Goal: Book appointment/travel/reservation

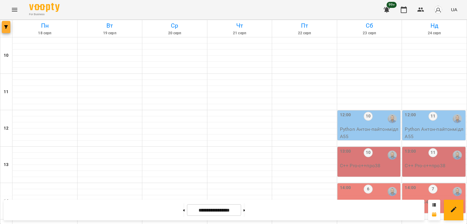
scroll to position [274, 0]
click at [5, 28] on icon "button" at bounding box center [6, 27] width 4 height 4
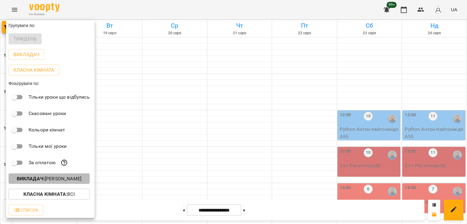
click at [66, 180] on p "Викладач : [PERSON_NAME]" at bounding box center [49, 178] width 65 height 7
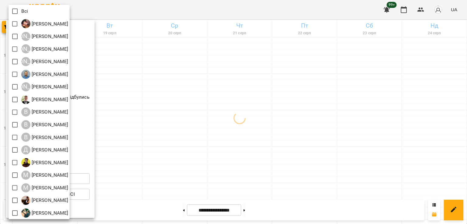
scroll to position [39, 0]
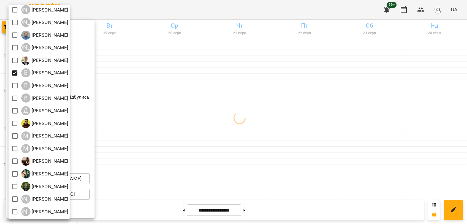
drag, startPoint x: 267, startPoint y: 135, endPoint x: 247, endPoint y: 122, distance: 24.5
click at [269, 134] on div at bounding box center [233, 112] width 467 height 224
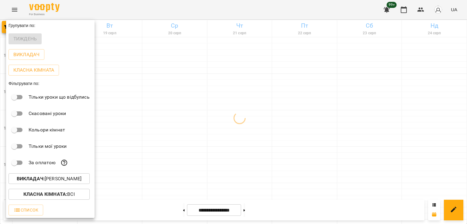
click at [229, 109] on div at bounding box center [233, 112] width 467 height 224
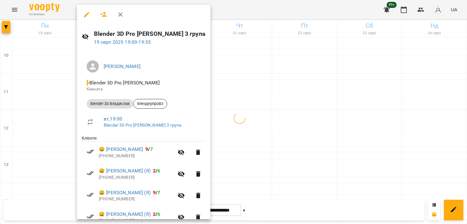
click at [245, 109] on div at bounding box center [233, 112] width 467 height 224
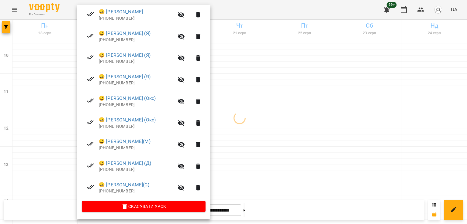
scroll to position [139, 0]
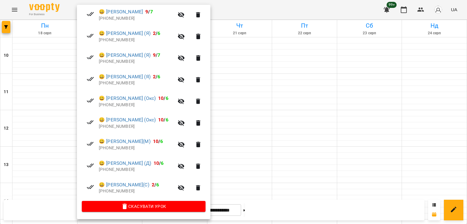
click at [243, 109] on div at bounding box center [233, 112] width 467 height 224
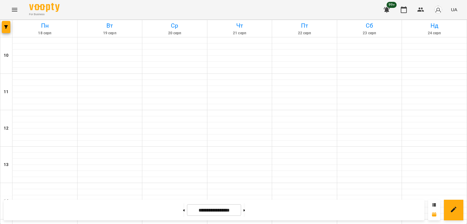
scroll to position [284, 0]
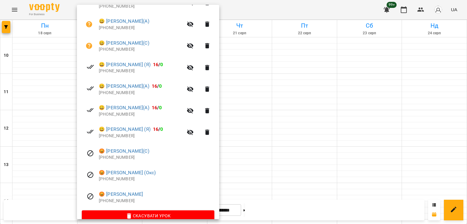
scroll to position [160, 0]
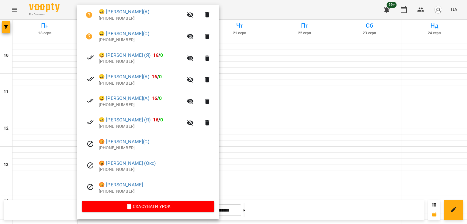
click at [260, 175] on div at bounding box center [233, 112] width 467 height 224
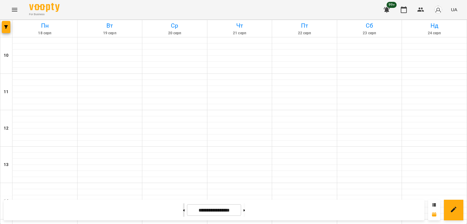
click at [183, 209] on icon at bounding box center [184, 210] width 2 height 2
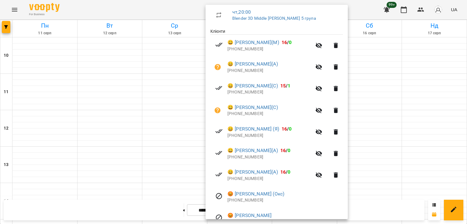
scroll to position [99, 0]
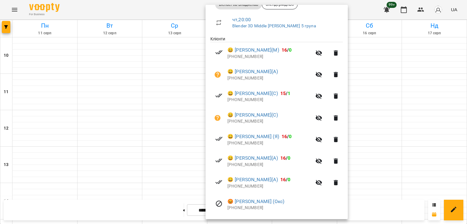
click at [183, 140] on div at bounding box center [233, 112] width 467 height 224
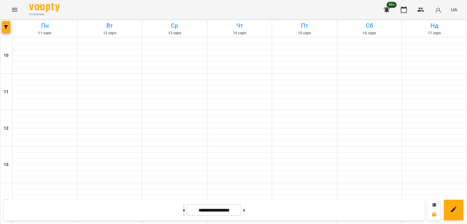
click at [183, 209] on button at bounding box center [184, 210] width 2 height 13
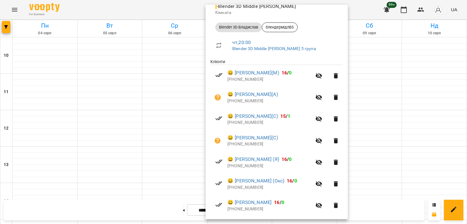
scroll to position [160, 0]
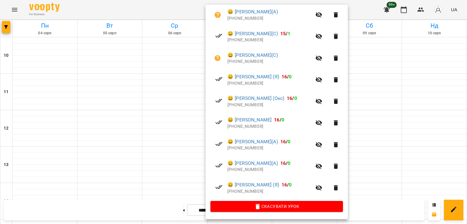
click at [131, 144] on div at bounding box center [233, 112] width 467 height 224
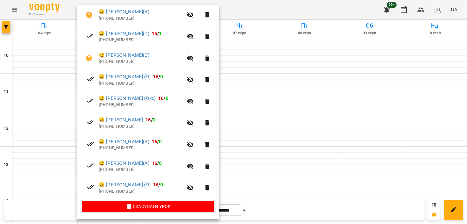
click at [235, 130] on div at bounding box center [233, 112] width 467 height 224
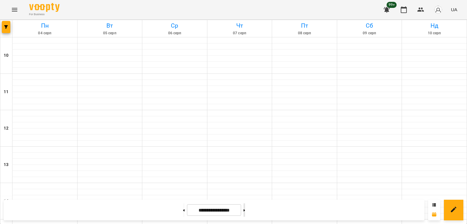
click at [245, 209] on button at bounding box center [244, 210] width 2 height 13
click at [183, 213] on button at bounding box center [184, 210] width 2 height 13
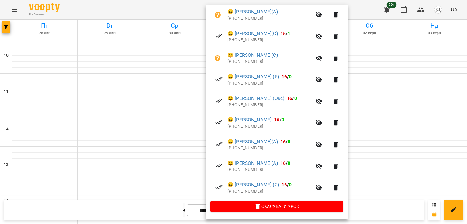
click at [115, 136] on div at bounding box center [233, 112] width 467 height 224
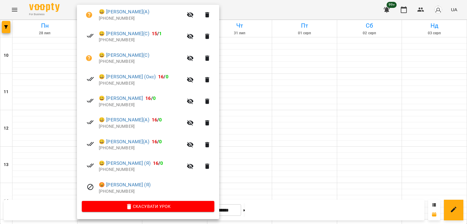
drag, startPoint x: 241, startPoint y: 139, endPoint x: 208, endPoint y: 163, distance: 40.8
click at [241, 139] on div at bounding box center [233, 112] width 467 height 224
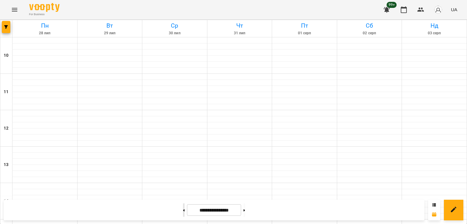
click at [183, 210] on button at bounding box center [184, 210] width 2 height 13
click at [183, 211] on icon at bounding box center [184, 210] width 2 height 2
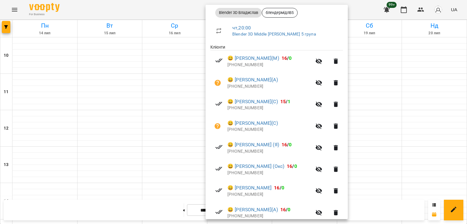
scroll to position [160, 0]
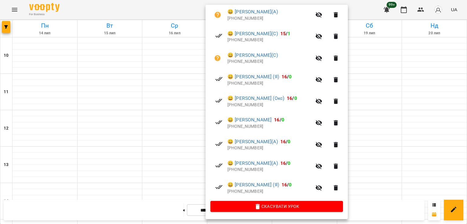
drag, startPoint x: 129, startPoint y: 105, endPoint x: 123, endPoint y: 102, distance: 7.2
click at [128, 105] on div at bounding box center [233, 112] width 467 height 224
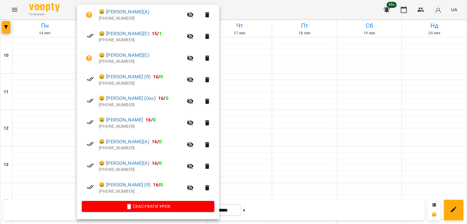
click at [236, 104] on div at bounding box center [233, 112] width 467 height 224
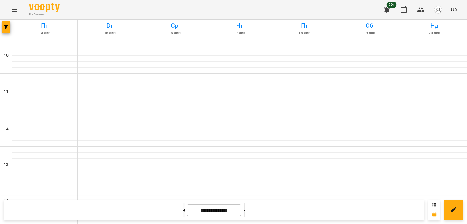
click at [245, 212] on button at bounding box center [244, 210] width 2 height 13
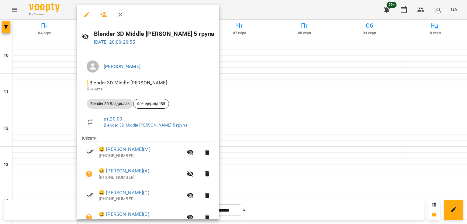
click at [230, 95] on div at bounding box center [233, 112] width 467 height 224
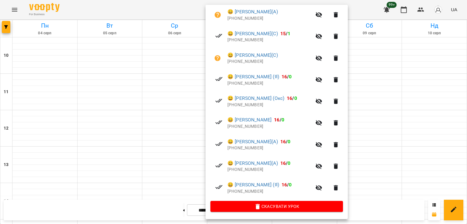
click at [130, 109] on div at bounding box center [233, 112] width 467 height 224
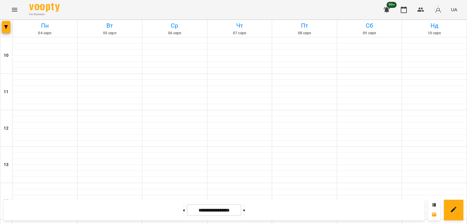
scroll to position [284, 0]
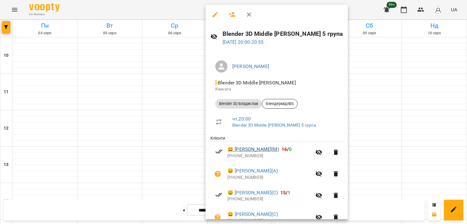
scroll to position [160, 0]
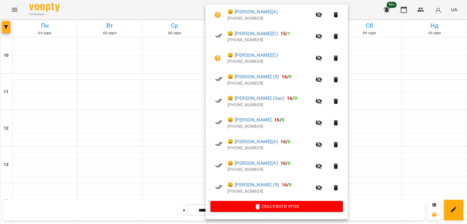
click at [115, 106] on div at bounding box center [233, 112] width 467 height 224
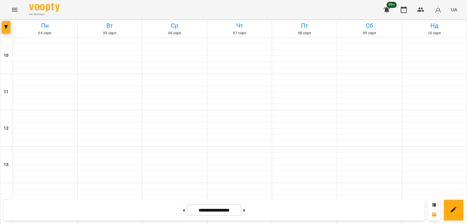
scroll to position [315, 0]
click at [245, 209] on button at bounding box center [244, 210] width 2 height 13
click at [245, 212] on button at bounding box center [244, 210] width 2 height 13
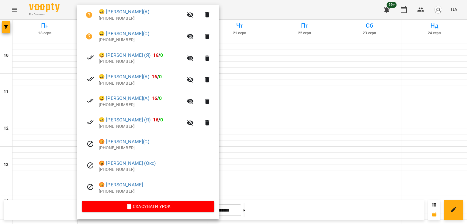
scroll to position [160, 0]
click at [237, 135] on div at bounding box center [233, 112] width 467 height 224
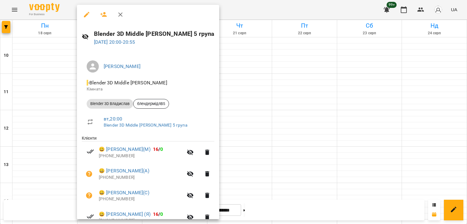
click at [45, 134] on div at bounding box center [233, 112] width 467 height 224
